Goal: Task Accomplishment & Management: Manage account settings

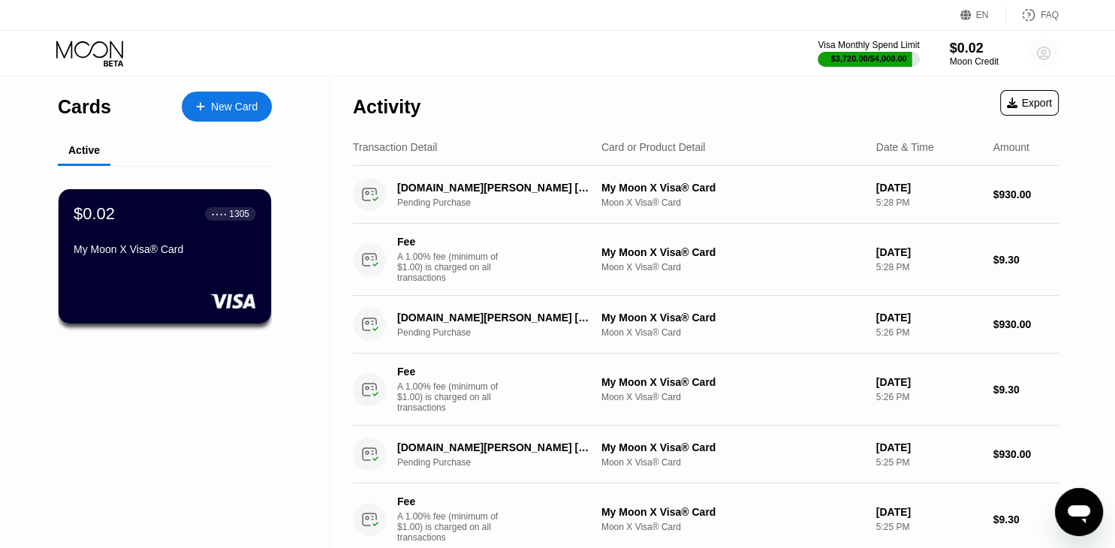
click at [1039, 57] on circle at bounding box center [1044, 53] width 30 height 30
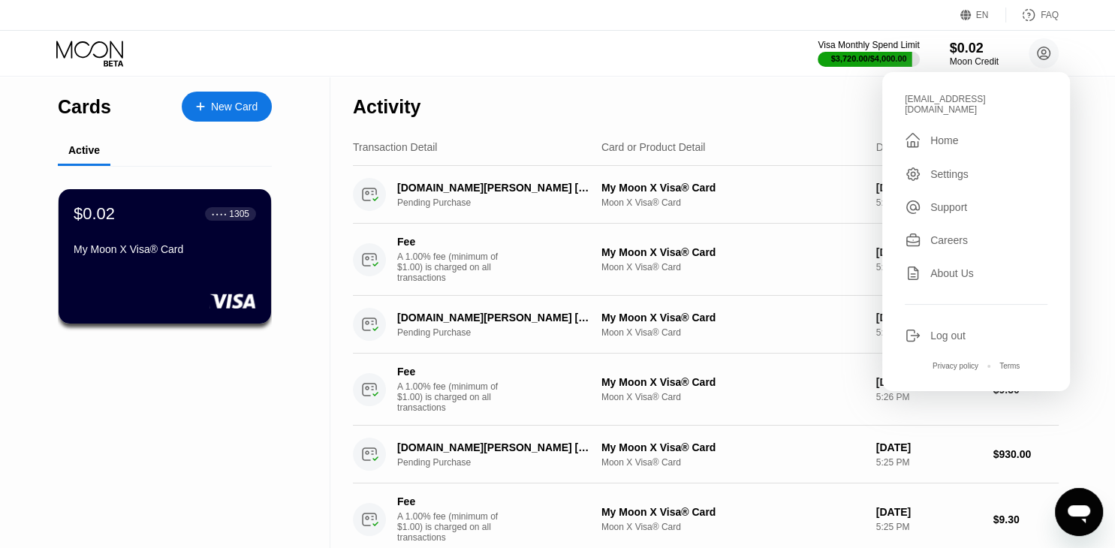
click at [949, 330] on div "Log out" at bounding box center [947, 336] width 35 height 12
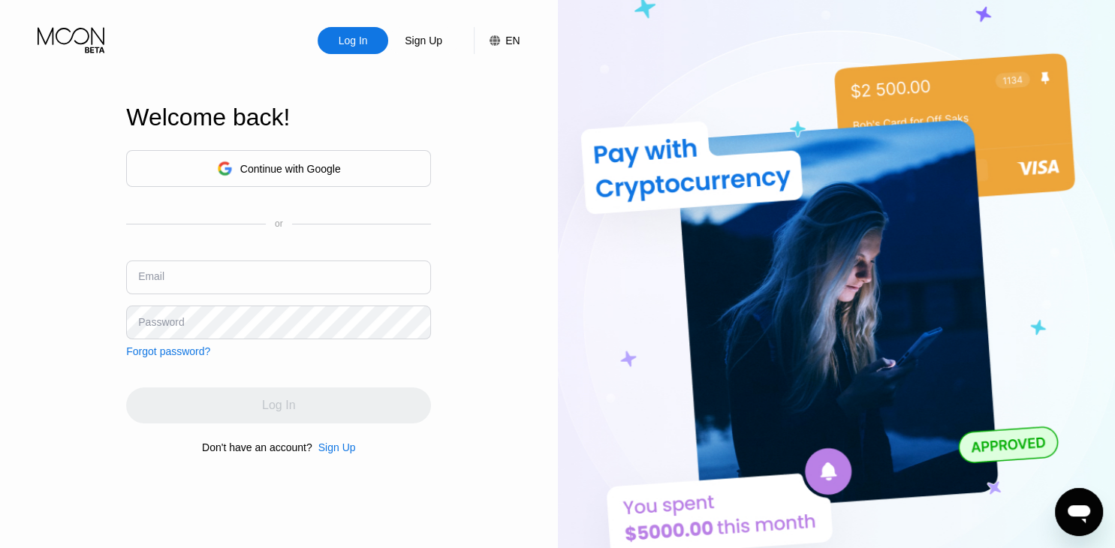
click at [221, 282] on input "text" at bounding box center [278, 278] width 305 height 34
type input "[EMAIL_ADDRESS][DOMAIN_NAME]"
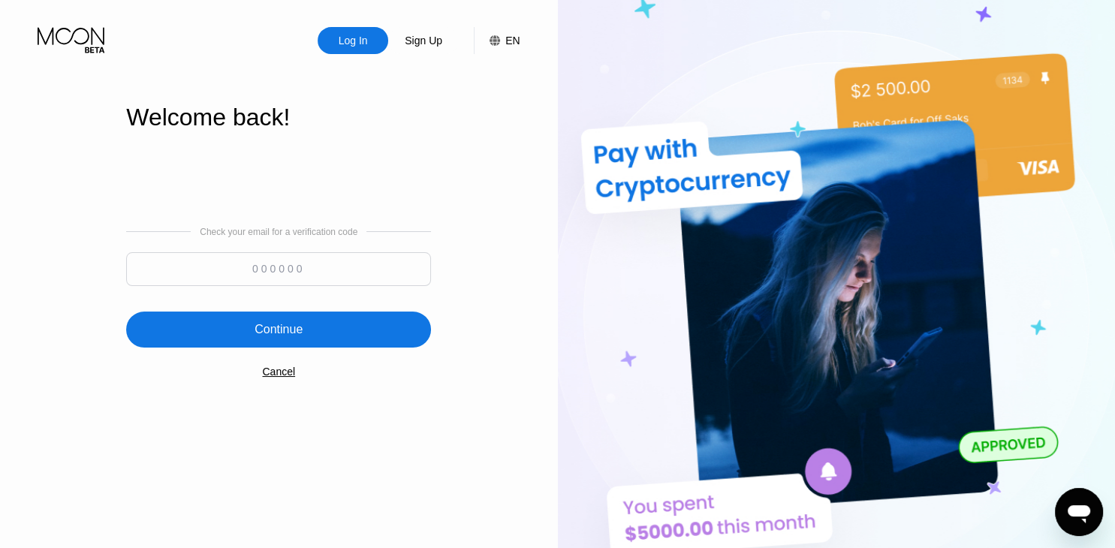
click at [287, 257] on input at bounding box center [278, 269] width 305 height 34
type input "915033"
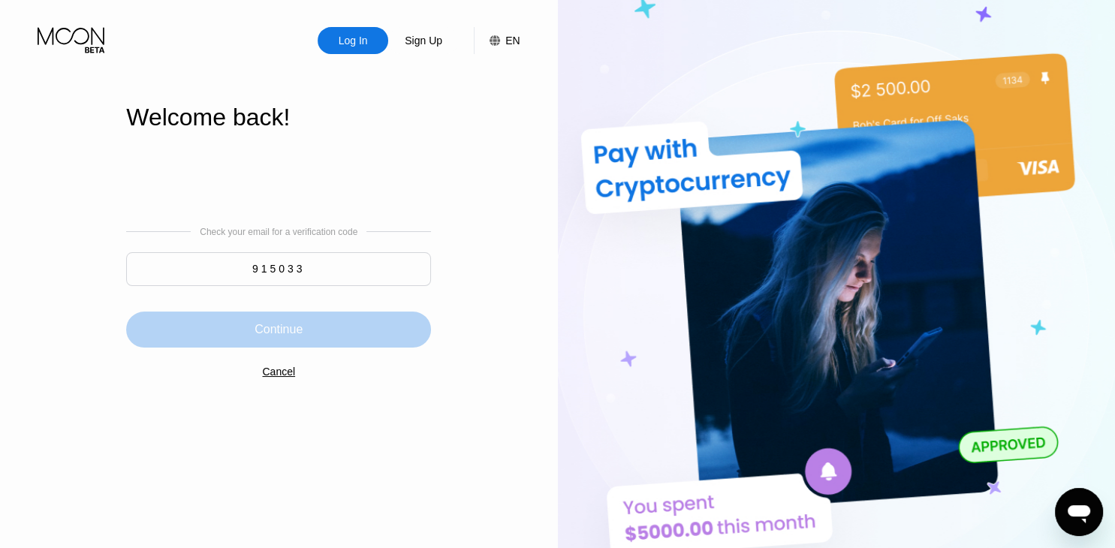
click at [284, 336] on div "Continue" at bounding box center [278, 329] width 48 height 15
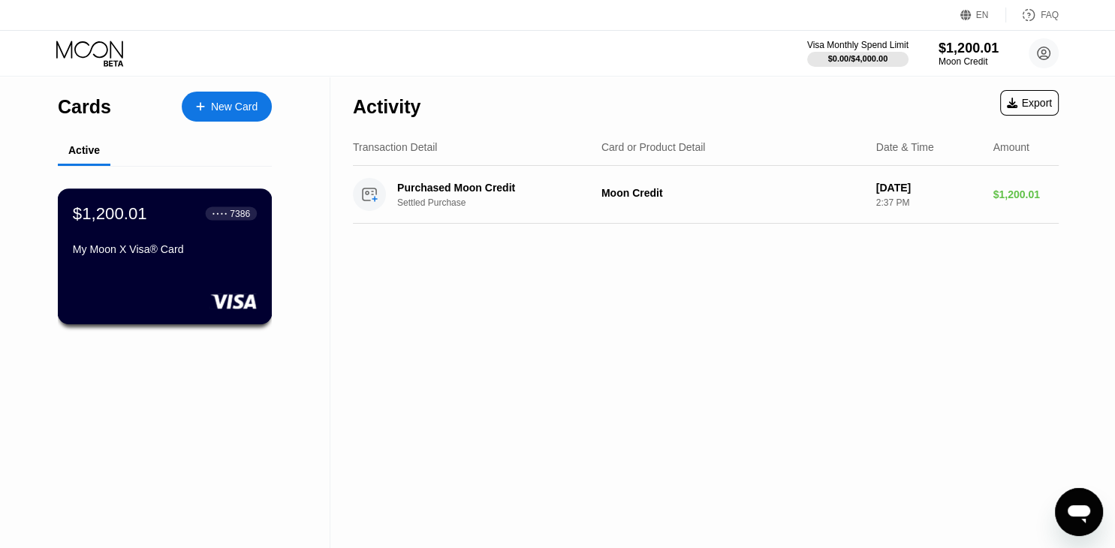
click at [164, 274] on div "$1,200.01 ● ● ● ● 7386 My Moon X Visa® Card" at bounding box center [165, 256] width 215 height 136
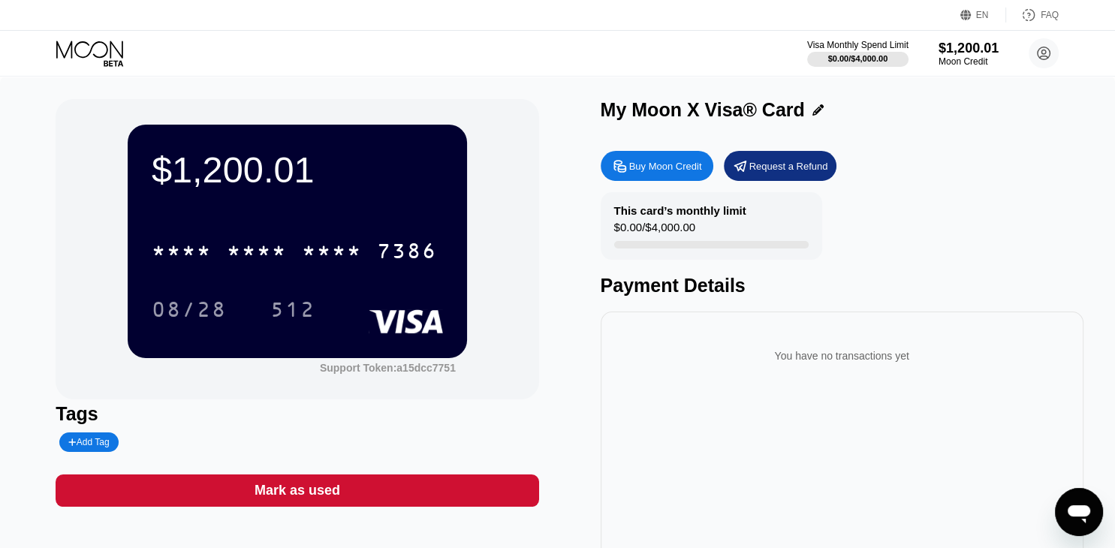
click at [108, 56] on icon at bounding box center [91, 54] width 70 height 26
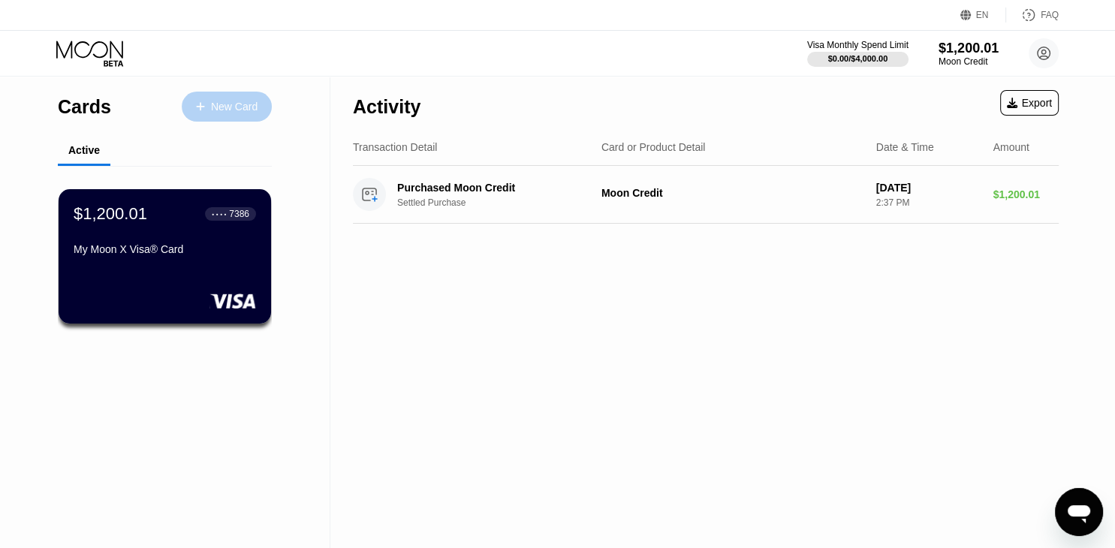
click at [249, 110] on div "New Card" at bounding box center [234, 107] width 47 height 13
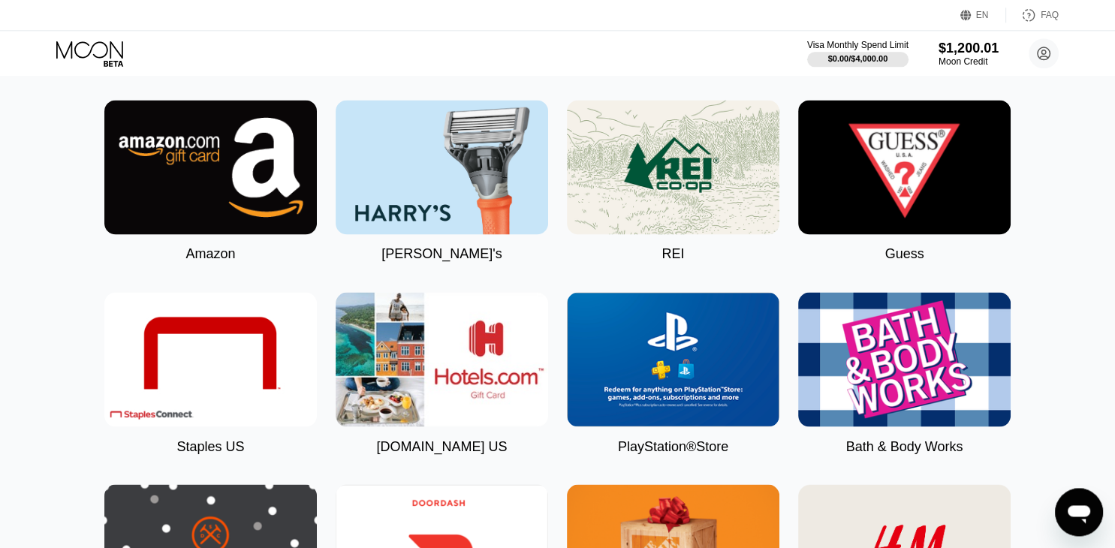
scroll to position [2522, 0]
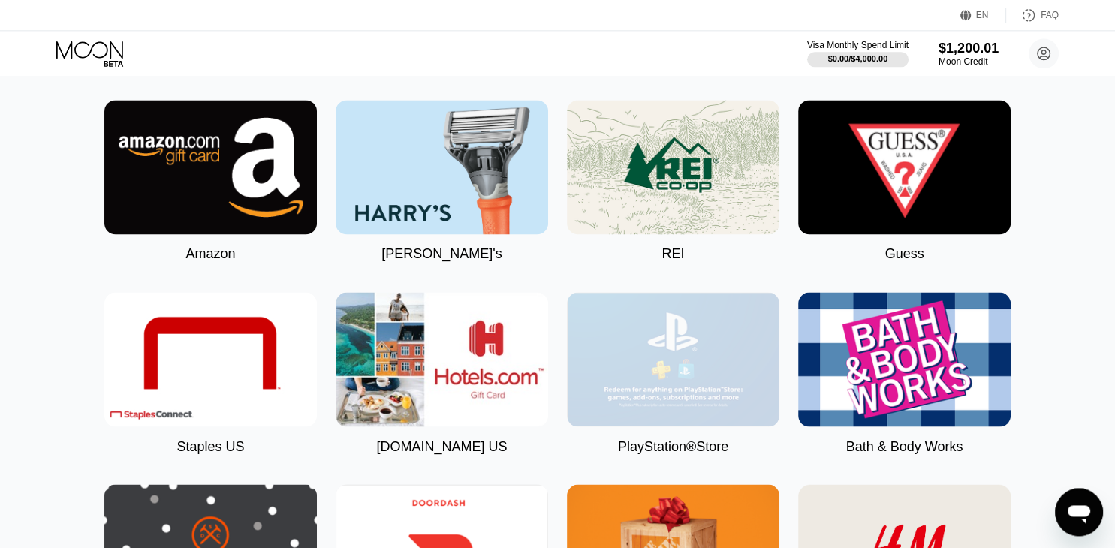
click at [704, 426] on img at bounding box center [673, 359] width 212 height 134
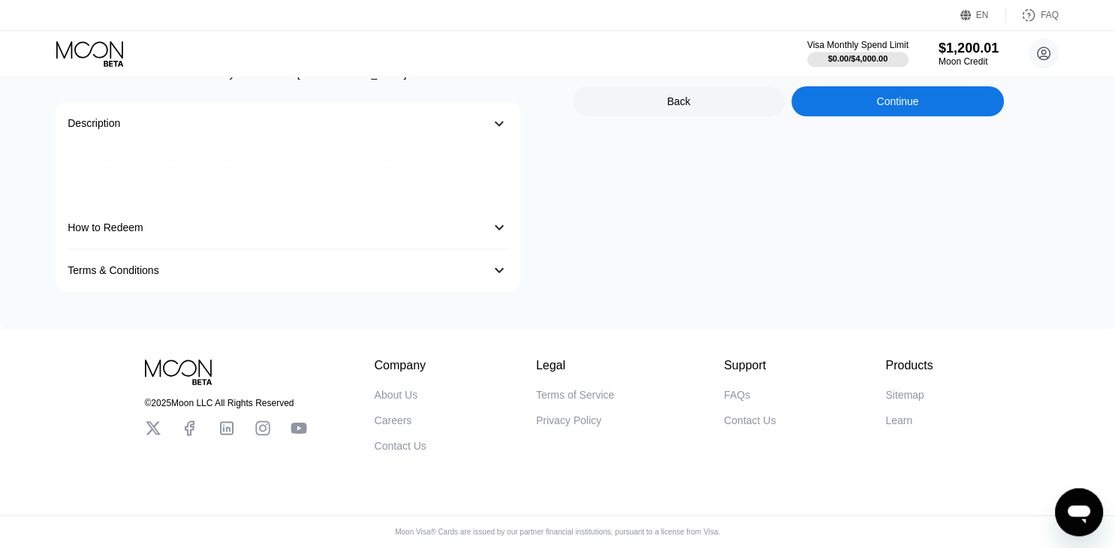
type input "0.00008730"
